Goal: Task Accomplishment & Management: Manage account settings

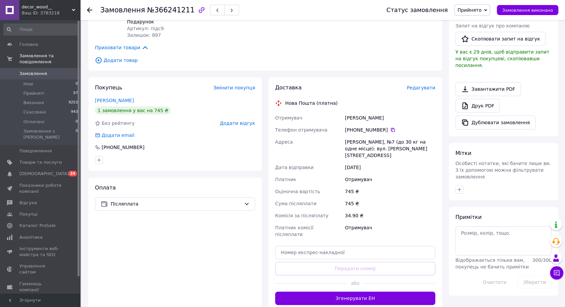
scroll to position [186, 0]
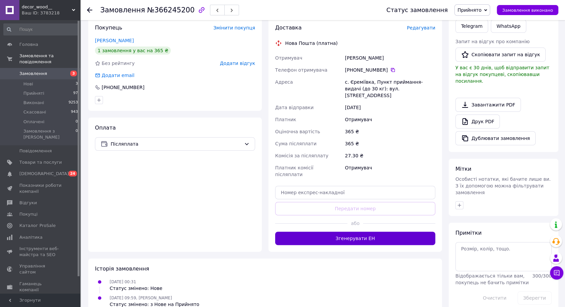
click at [325, 231] on button "Згенерувати ЕН" at bounding box center [355, 237] width 160 height 13
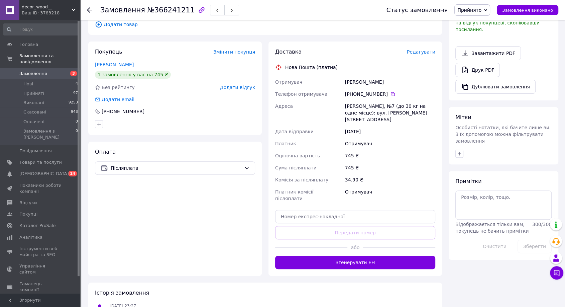
drag, startPoint x: 319, startPoint y: 250, endPoint x: 313, endPoint y: 243, distance: 9.0
click at [319, 256] on button "Згенерувати ЕН" at bounding box center [355, 262] width 160 height 13
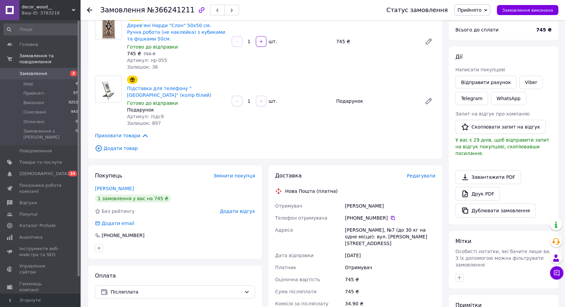
scroll to position [149, 0]
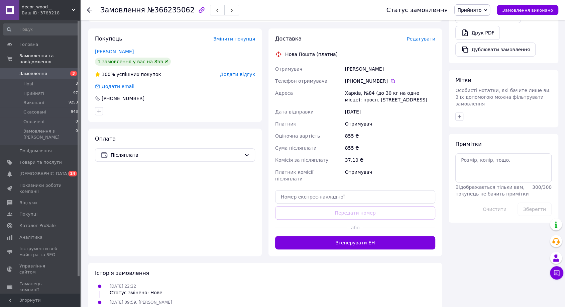
click at [314, 236] on button "Згенерувати ЕН" at bounding box center [355, 242] width 160 height 13
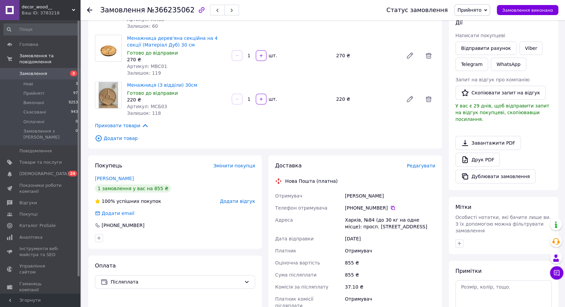
scroll to position [111, 0]
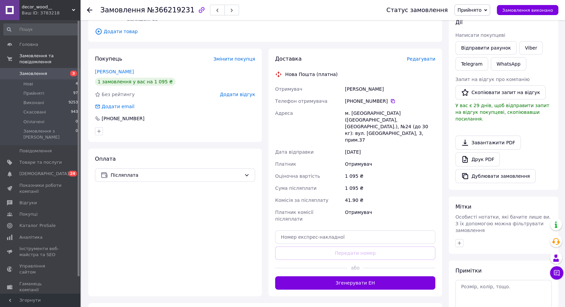
scroll to position [131, 0]
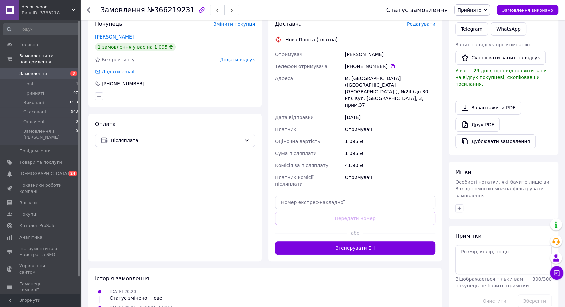
drag, startPoint x: 322, startPoint y: 225, endPoint x: 299, endPoint y: 205, distance: 30.1
click at [322, 241] on button "Згенерувати ЕН" at bounding box center [355, 247] width 160 height 13
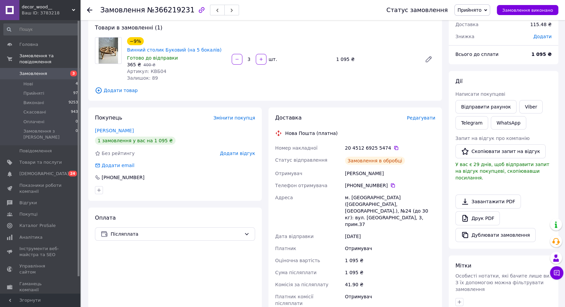
scroll to position [0, 0]
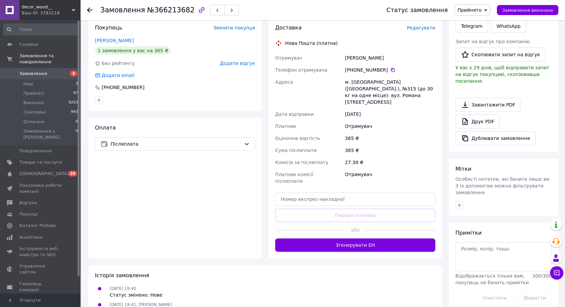
click at [308, 238] on button "Згенерувати ЕН" at bounding box center [355, 244] width 160 height 13
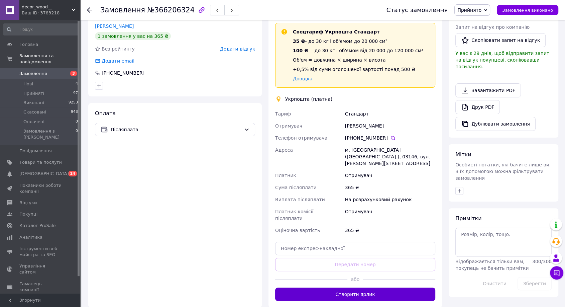
click at [327, 287] on button "Створити ярлик" at bounding box center [355, 293] width 160 height 13
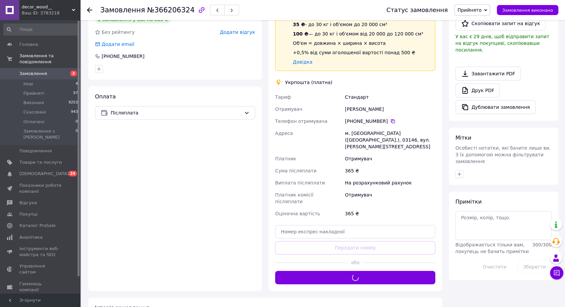
scroll to position [186, 0]
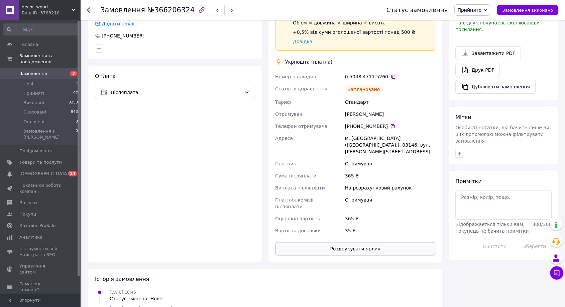
click at [345, 242] on button "Роздрукувати ярлик" at bounding box center [355, 248] width 160 height 13
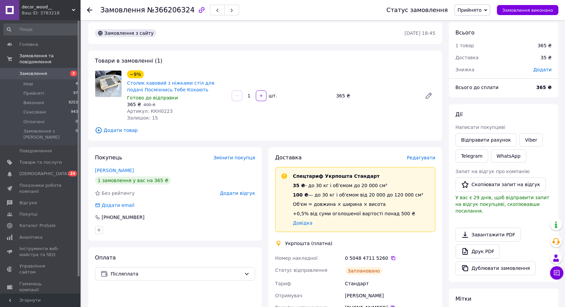
scroll to position [0, 0]
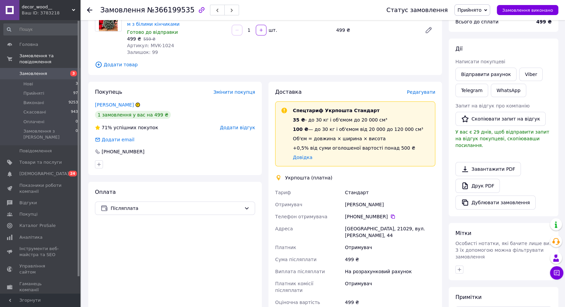
scroll to position [74, 0]
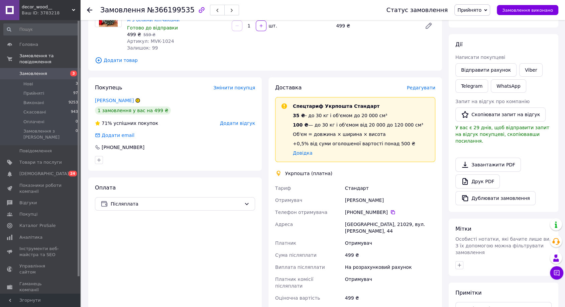
click at [392, 211] on div "+380 95 624 39 87" at bounding box center [390, 212] width 90 height 7
click at [391, 212] on icon at bounding box center [393, 212] width 4 height 4
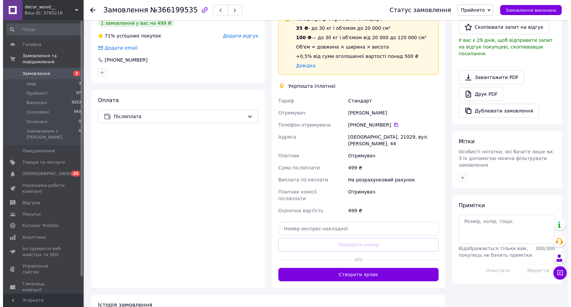
scroll to position [111, 0]
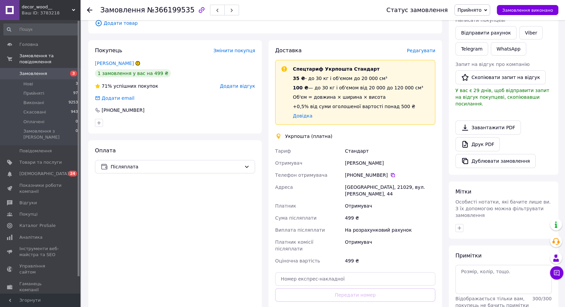
click at [422, 50] on span "Редагувати" at bounding box center [421, 50] width 28 height 5
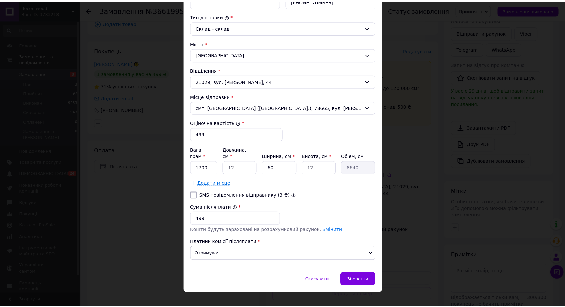
scroll to position [173, 0]
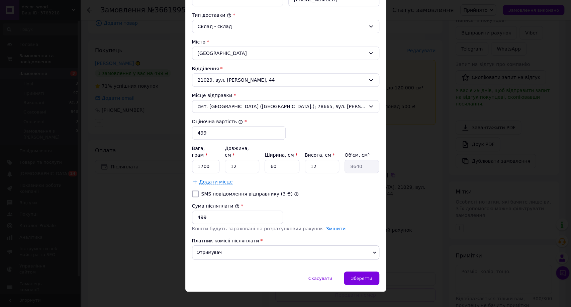
click at [391, 246] on div "× Редагування доставки Спосіб доставки Укрпошта (платна) Тариф * Стандарт Платн…" at bounding box center [285, 153] width 571 height 307
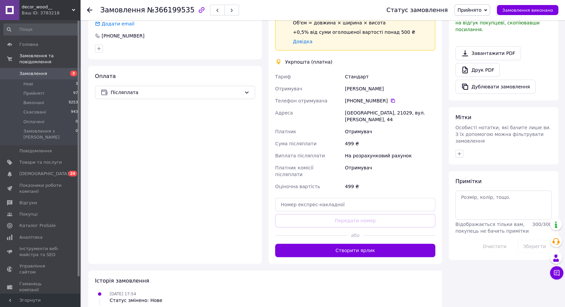
click at [360, 247] on div "Замовлення з сайту 11.10.2025 • 17:54 Товари в замовленні (1) −11% Штучна ялинк…" at bounding box center [265, 83] width 361 height 485
click at [358, 243] on button "Створити ярлик" at bounding box center [355, 249] width 160 height 13
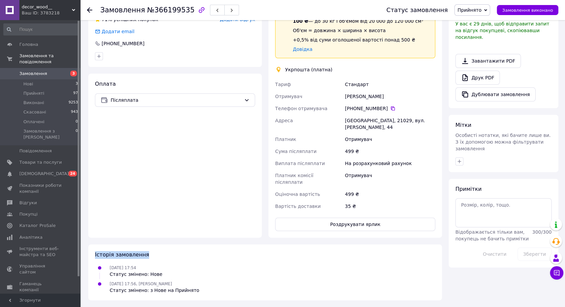
scroll to position [186, 0]
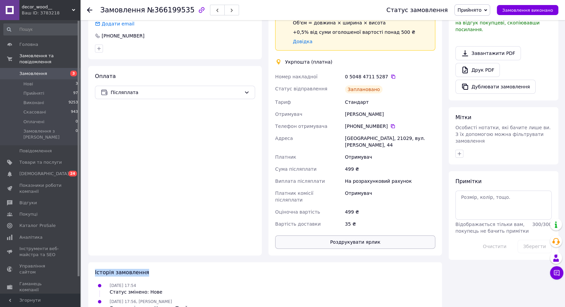
click at [345, 235] on button "Роздрукувати ярлик" at bounding box center [355, 241] width 160 height 13
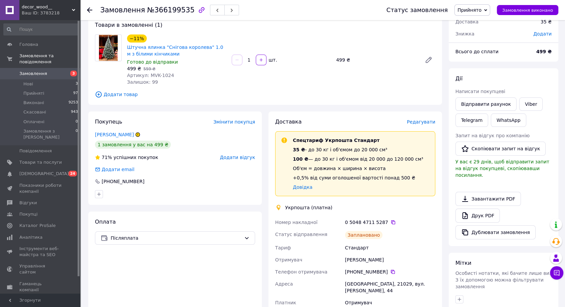
scroll to position [37, 0]
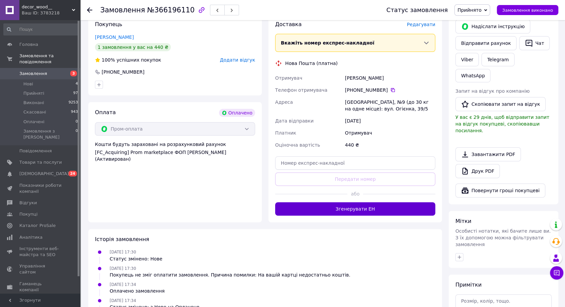
click at [340, 213] on button "Згенерувати ЕН" at bounding box center [355, 208] width 160 height 13
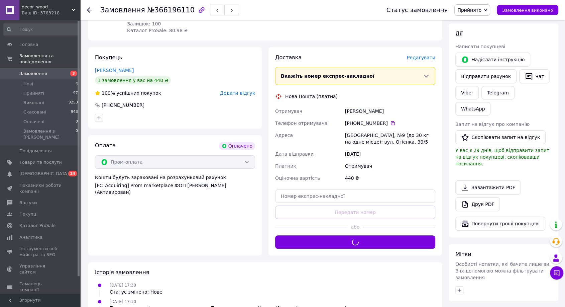
scroll to position [111, 0]
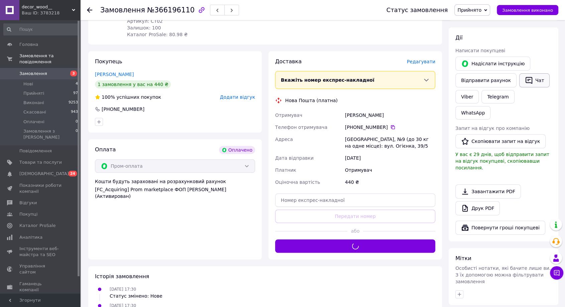
click at [529, 77] on button "Чат" at bounding box center [534, 80] width 30 height 14
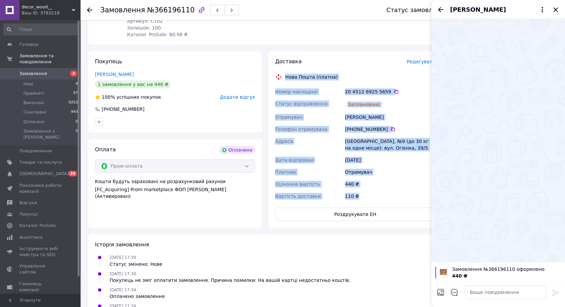
drag, startPoint x: 360, startPoint y: 196, endPoint x: 282, endPoint y: 80, distance: 140.2
click at [282, 80] on div "Доставка Редагувати Нова Пошта (платна) Номер накладної 20 4512 6925 5659   Ста…" at bounding box center [355, 139] width 160 height 163
copy div "Нова Пошта (платна) Номер накладної 20 4512 6925 5659   Статус відправлення Зап…"
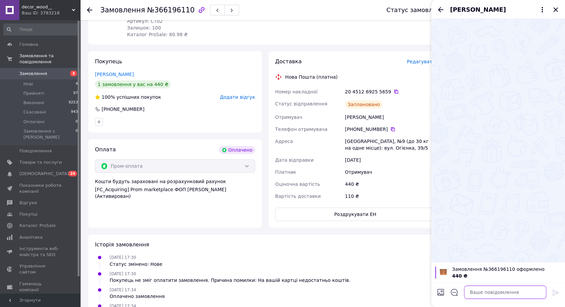
click at [490, 292] on textarea at bounding box center [505, 291] width 82 height 13
paste textarea "Нова Пошта (платна) Номер накладної 20 4512 6925 5659 Статус відправлення Запла…"
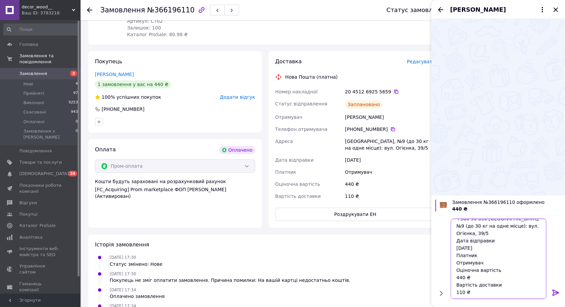
type textarea "Нова Пошта (платна) Номер накладної 20 4512 6925 5659 Статус відправлення Запла…"
click at [556, 291] on icon at bounding box center [556, 292] width 8 height 8
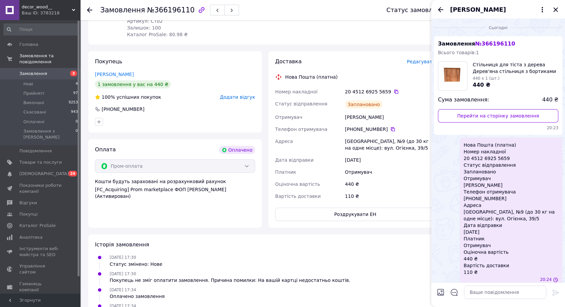
scroll to position [0, 0]
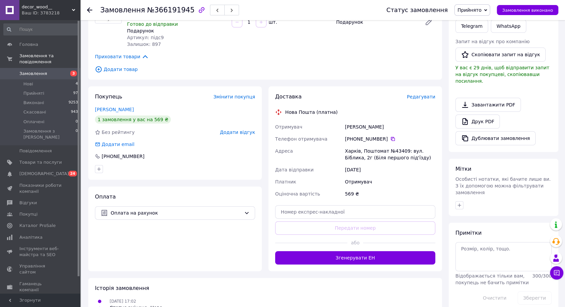
scroll to position [149, 0]
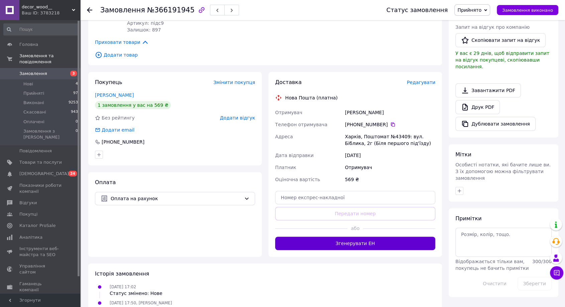
drag, startPoint x: 364, startPoint y: 252, endPoint x: 363, endPoint y: 246, distance: 6.1
click at [364, 250] on div "Доставка Редагувати Нова Пошта (платна) Отримувач Ісаєва Інна Телефон отримувач…" at bounding box center [356, 164] width 174 height 185
click at [363, 245] on button "Згенерувати ЕН" at bounding box center [355, 242] width 160 height 13
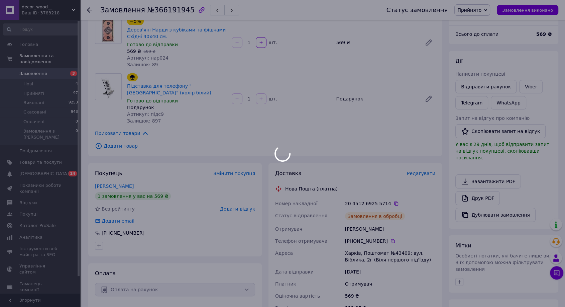
scroll to position [74, 0]
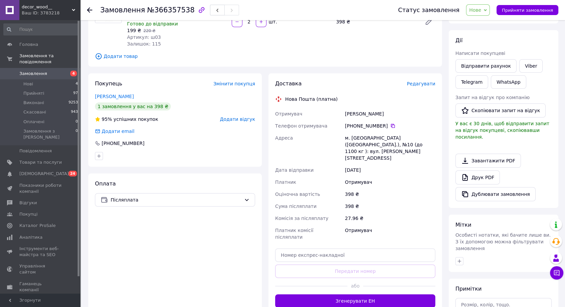
scroll to position [111, 0]
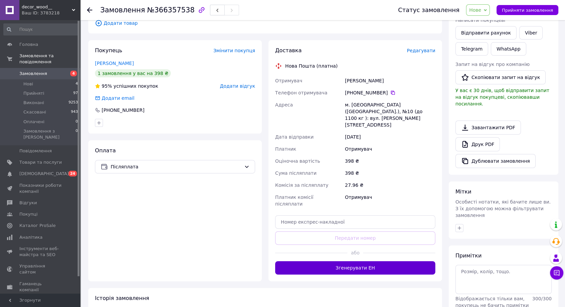
click at [337, 261] on button "Згенерувати ЕН" at bounding box center [355, 267] width 160 height 13
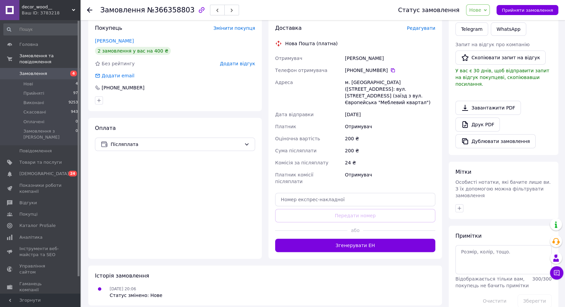
click at [323, 238] on button "Згенерувати ЕН" at bounding box center [355, 244] width 160 height 13
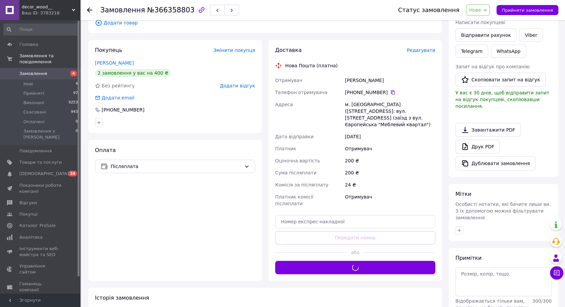
scroll to position [57, 0]
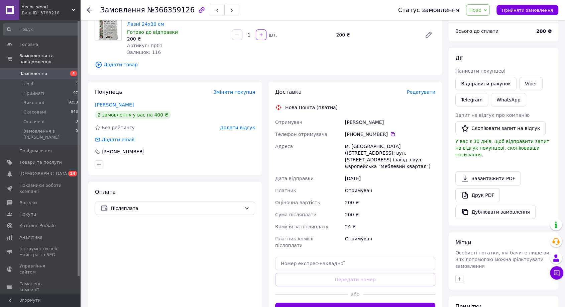
scroll to position [131, 0]
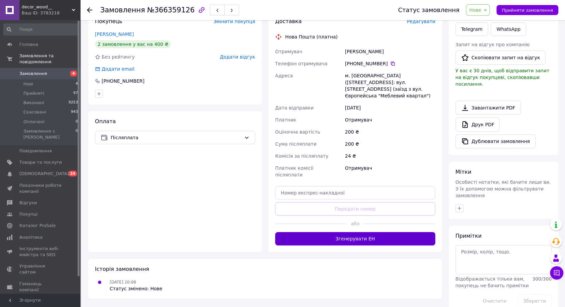
click at [300, 232] on button "Згенерувати ЕН" at bounding box center [355, 238] width 160 height 13
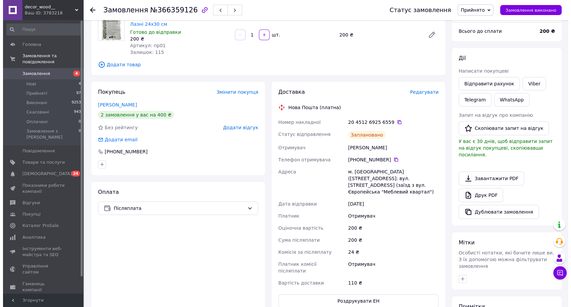
scroll to position [57, 0]
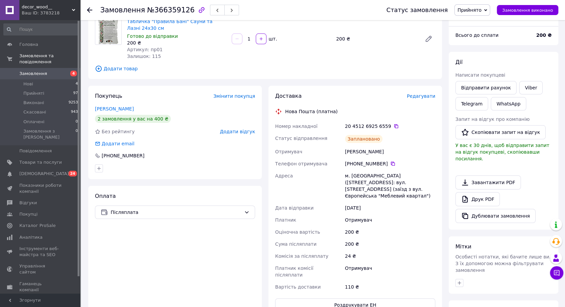
click at [431, 96] on span "Редагувати" at bounding box center [421, 95] width 28 height 5
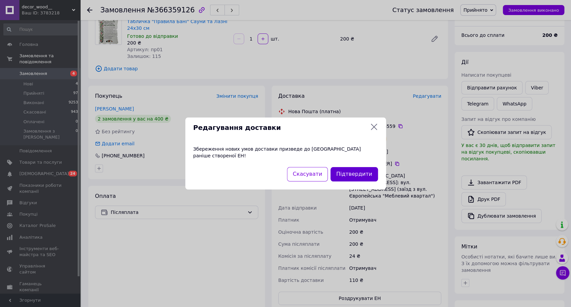
click at [350, 169] on button "Підтвердити" at bounding box center [353, 174] width 47 height 14
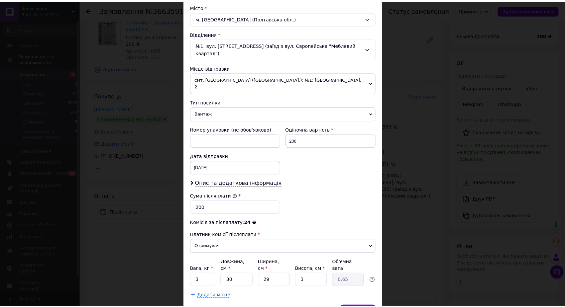
scroll to position [202, 0]
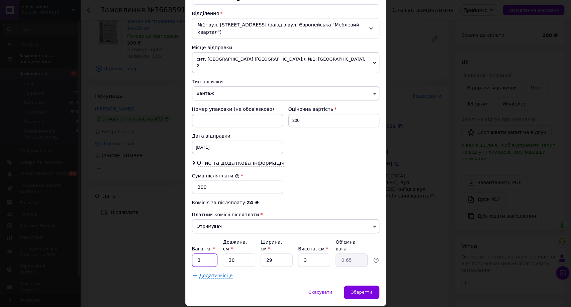
click at [207, 253] on input "3" at bounding box center [205, 259] width 26 height 13
type input "1"
click at [367, 289] on span "Зберегти" at bounding box center [361, 291] width 21 height 5
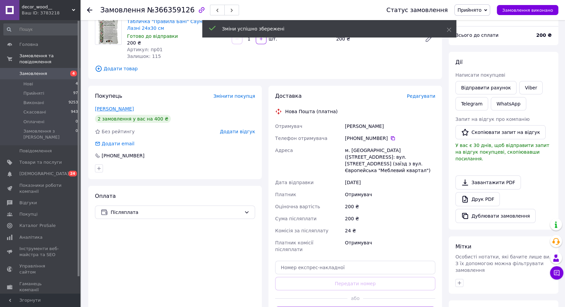
click at [126, 109] on link "Портний Олексій" at bounding box center [114, 108] width 39 height 5
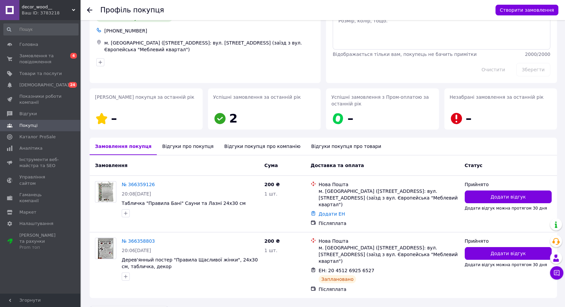
scroll to position [40, 0]
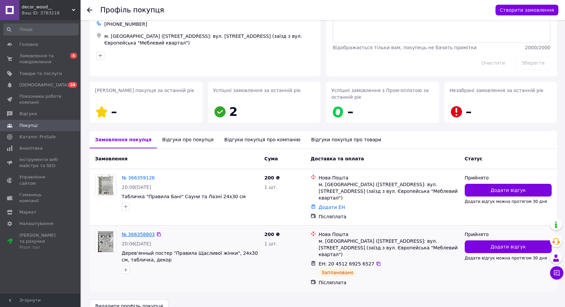
click at [129, 231] on link "№ 366358803" at bounding box center [138, 233] width 33 height 5
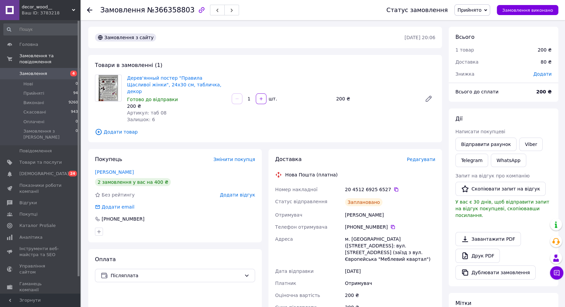
click at [418, 157] on span "Редагувати" at bounding box center [421, 159] width 28 height 5
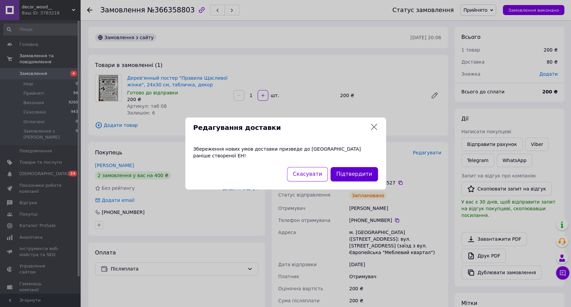
click at [360, 169] on button "Підтвердити" at bounding box center [353, 174] width 47 height 14
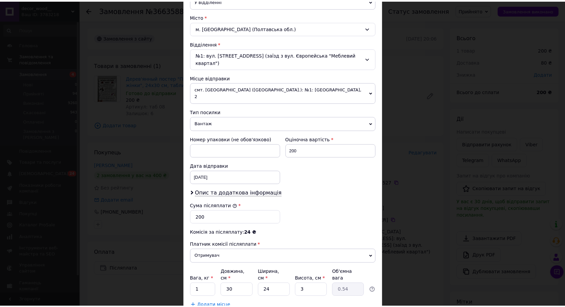
scroll to position [202, 0]
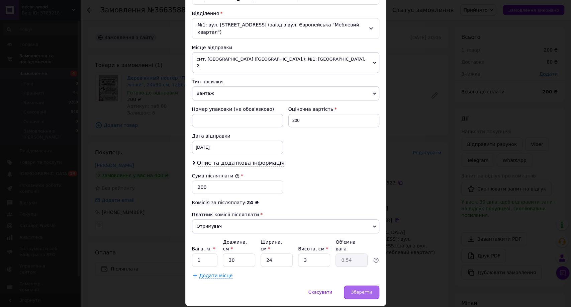
click at [356, 289] on span "Зберегти" at bounding box center [361, 291] width 21 height 5
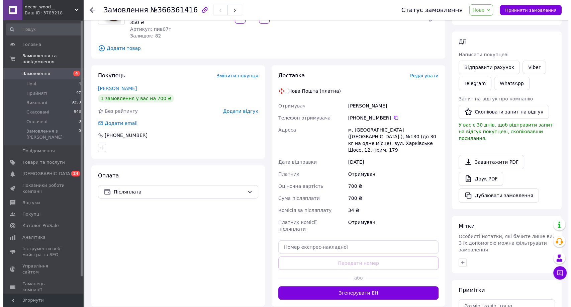
scroll to position [111, 0]
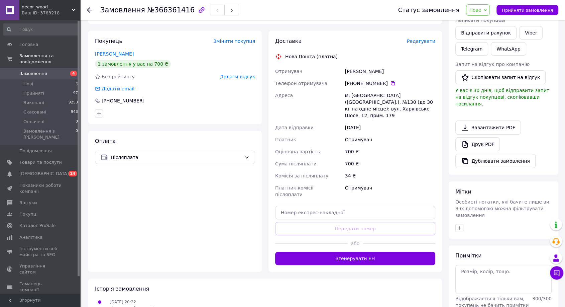
click at [418, 48] on div "Доставка Редагувати Нова Пошта (платна) Отримувач Волданенко Юлія Телефон отрим…" at bounding box center [355, 150] width 160 height 227
click at [419, 45] on div "Доставка Редагувати Нова Пошта (платна) Отримувач Волданенко Юлія Телефон отрим…" at bounding box center [355, 150] width 160 height 227
click at [421, 39] on span "Редагувати" at bounding box center [421, 40] width 28 height 5
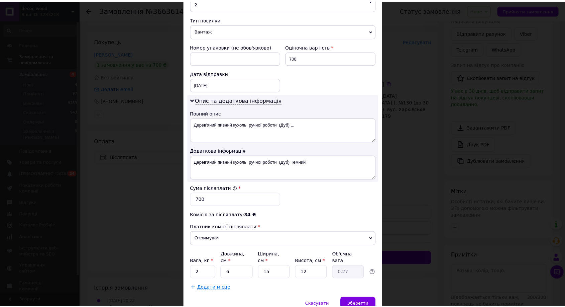
scroll to position [277, 0]
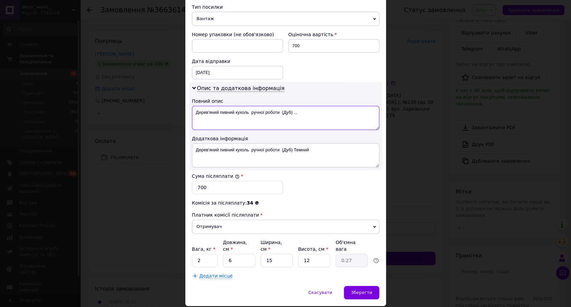
click at [306, 106] on textarea "Дерев'яний пивний кухоль ручної роботи (Дуб) ..." at bounding box center [285, 118] width 187 height 24
drag, startPoint x: 309, startPoint y: 100, endPoint x: 252, endPoint y: 90, distance: 57.7
click at [251, 106] on textarea "Дерев'яний пивний кухоль ручної роботи (Дуб) ..." at bounding box center [285, 118] width 187 height 24
type textarea "Дерев'яний пивний кухоль темний дуб 2 шт"
click at [246, 143] on textarea "Дерев'яний пивний кухоль ручної роботи (Дуб) Темний" at bounding box center [285, 155] width 187 height 24
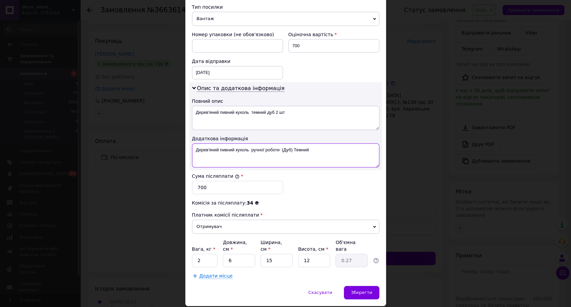
paste textarea "емний дуб 2 шт"
type textarea "Дерев'яний пивний кухоль темний дуб 2 шт"
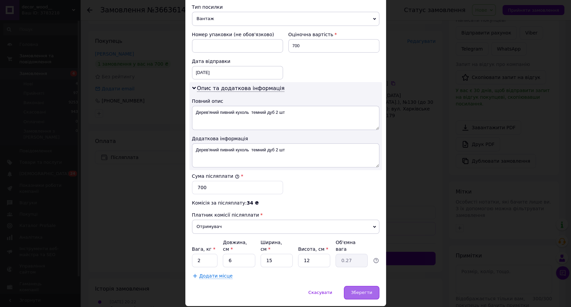
click at [356, 286] on div "Зберегти" at bounding box center [361, 292] width 35 height 13
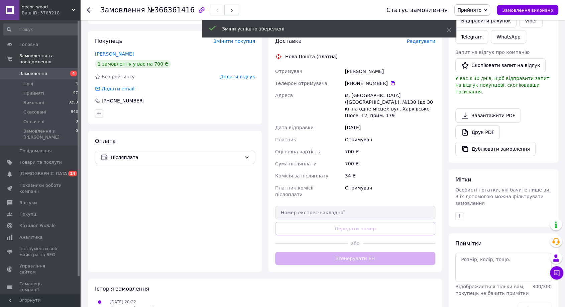
click at [361, 252] on button "Згенерувати ЕН" at bounding box center [355, 258] width 160 height 13
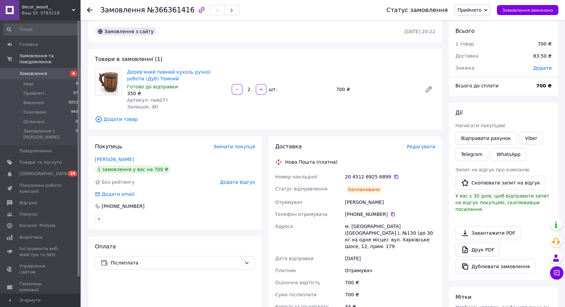
scroll to position [0, 0]
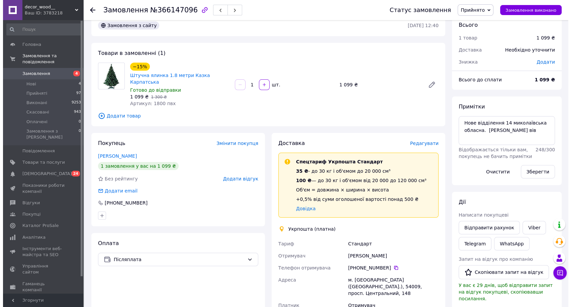
scroll to position [37, 0]
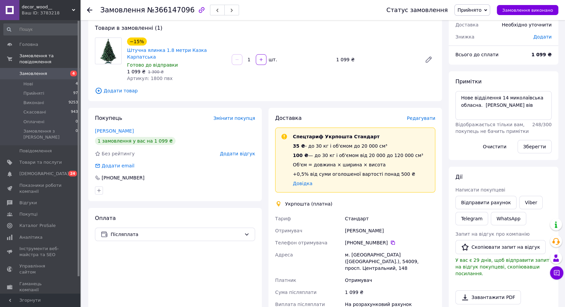
click at [416, 115] on span "Редагувати" at bounding box center [421, 117] width 28 height 5
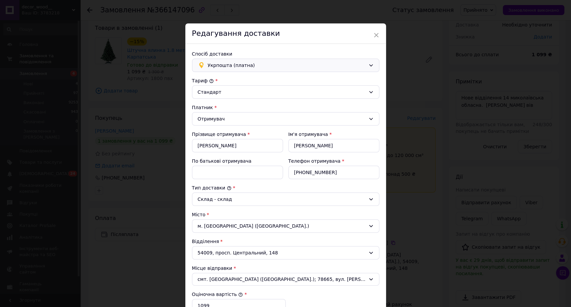
click at [214, 68] on span "Укрпошта (платна)" at bounding box center [287, 65] width 158 height 7
click at [214, 80] on span "Нова Пошта (платна)" at bounding box center [290, 80] width 166 height 7
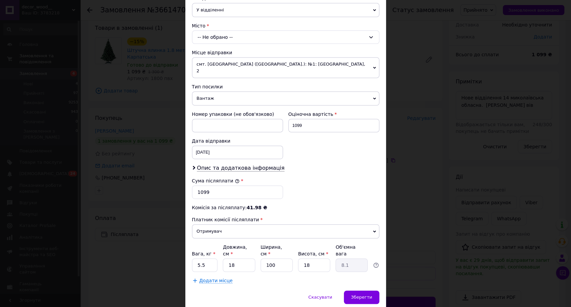
scroll to position [176, 0]
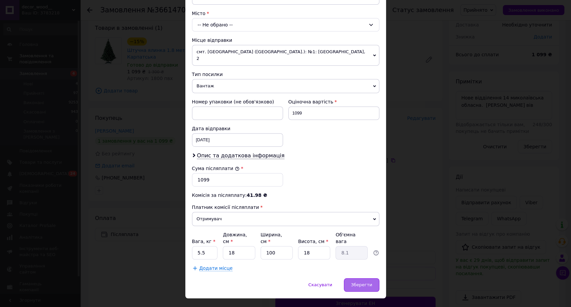
click at [371, 278] on div "Зберегти" at bounding box center [361, 284] width 35 height 13
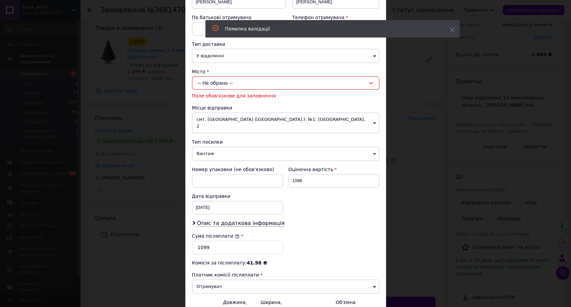
scroll to position [101, 0]
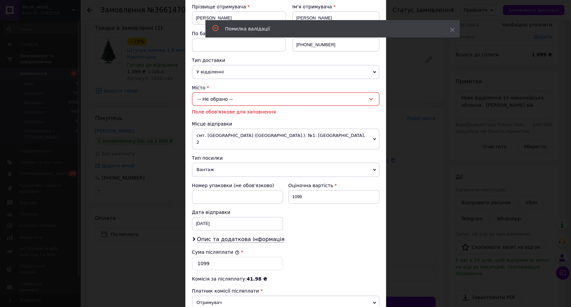
click at [218, 100] on div "-- Не обрано --" at bounding box center [285, 98] width 187 height 13
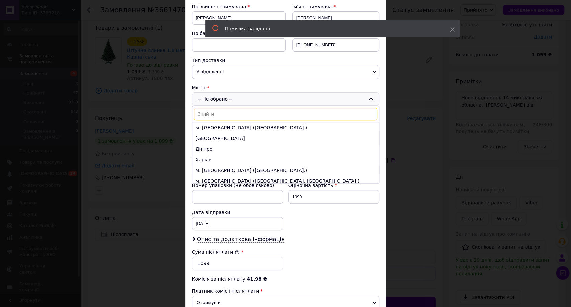
click at [214, 110] on input at bounding box center [285, 114] width 183 height 12
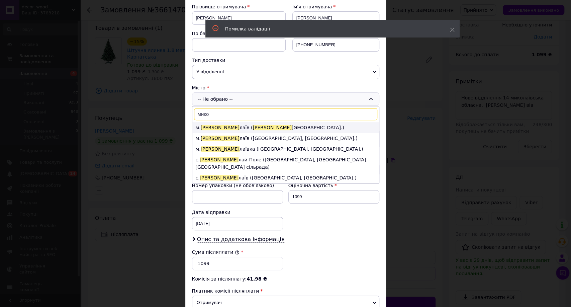
type input "мико"
click at [214, 125] on li "м. [GEOGRAPHIC_DATA] ( [GEOGRAPHIC_DATA].)" at bounding box center [285, 127] width 187 height 11
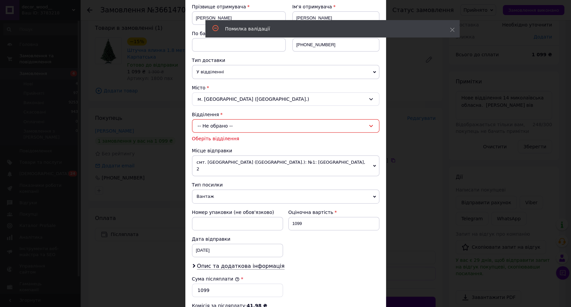
click at [217, 123] on div "-- Не обрано --" at bounding box center [285, 125] width 187 height 13
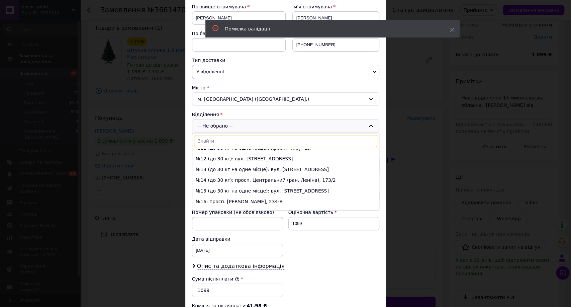
scroll to position [111, 0]
click at [211, 173] on li "№14 (до 30 кг): просп. Центральний (ран. Леніна), 173/2" at bounding box center [285, 178] width 187 height 11
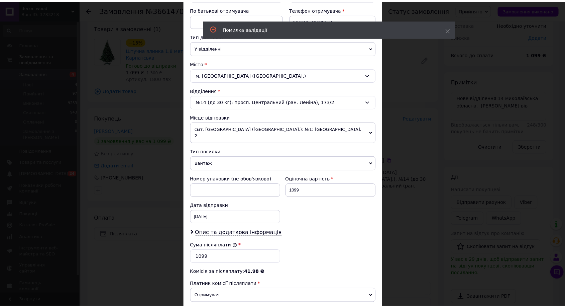
scroll to position [202, 0]
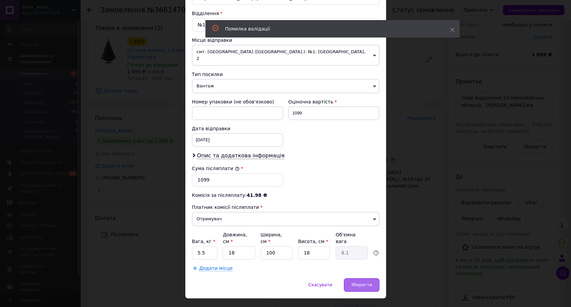
drag, startPoint x: 363, startPoint y: 270, endPoint x: 372, endPoint y: 268, distance: 9.7
click at [363, 282] on span "Зберегти" at bounding box center [361, 284] width 21 height 5
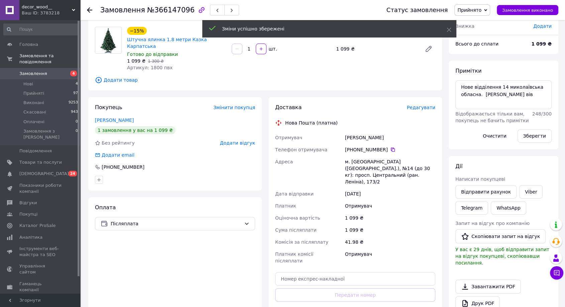
scroll to position [111, 0]
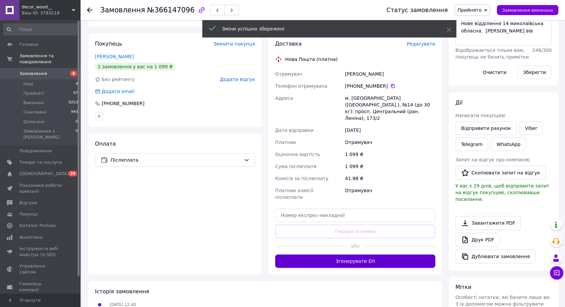
click at [350, 254] on button "Згенерувати ЕН" at bounding box center [355, 260] width 160 height 13
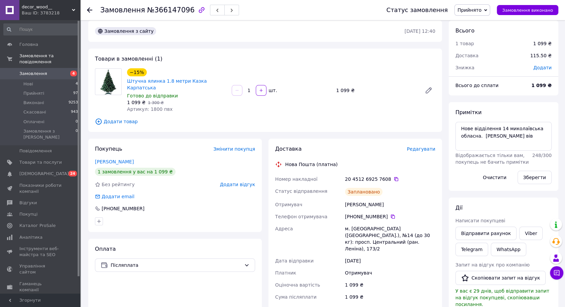
scroll to position [0, 0]
